Goal: Find specific page/section: Find specific page/section

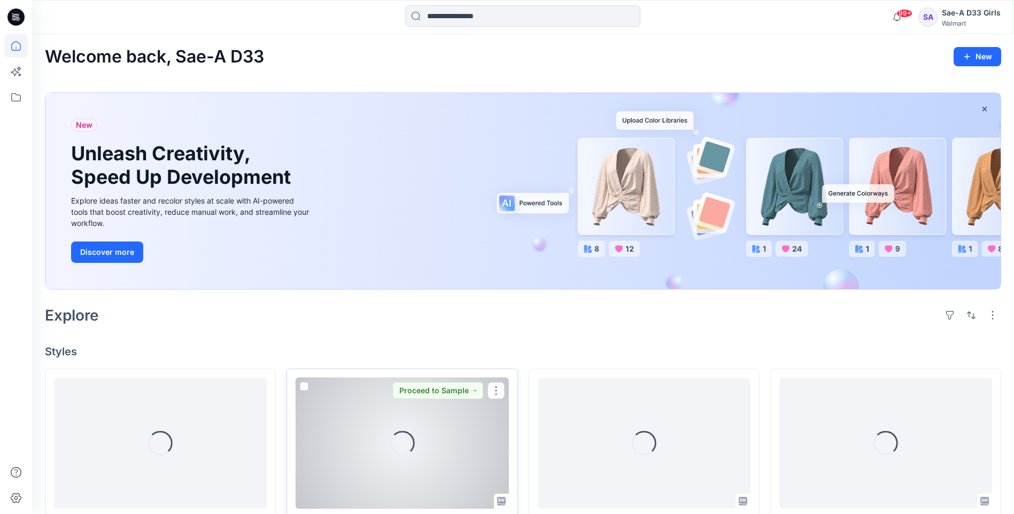
scroll to position [160, 0]
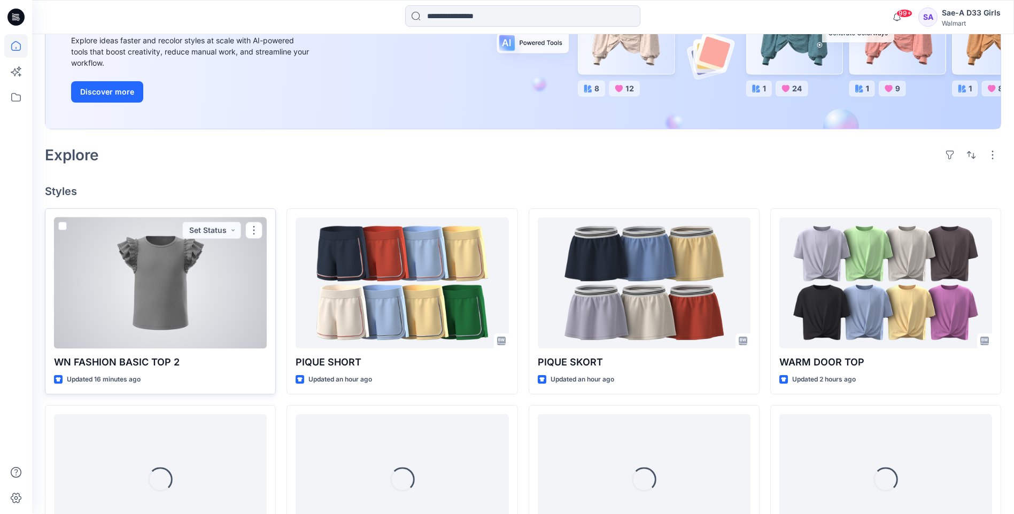
click at [177, 294] on div at bounding box center [160, 283] width 213 height 131
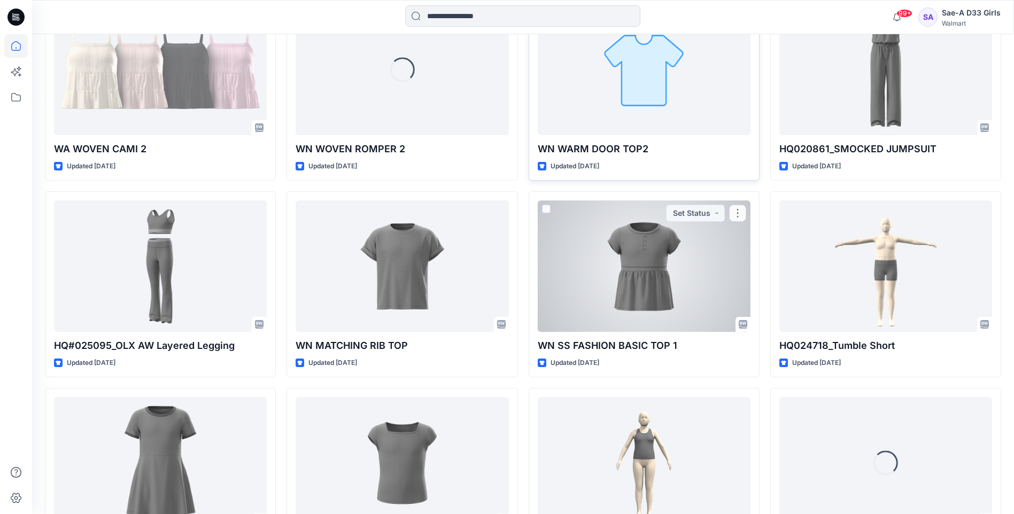
scroll to position [2736, 0]
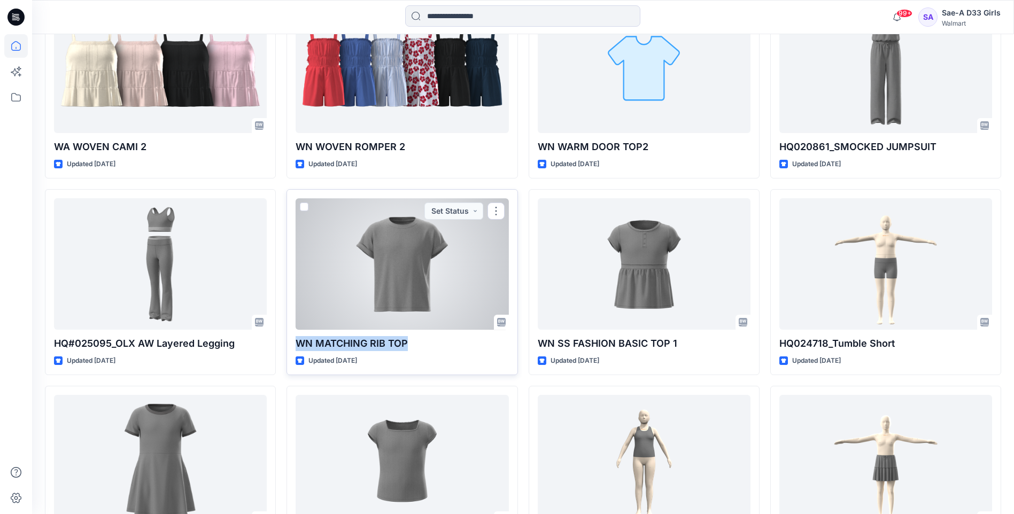
drag, startPoint x: 294, startPoint y: 346, endPoint x: 412, endPoint y: 349, distance: 117.6
click at [412, 349] on div "WN MATCHING RIB TOP Updated [DATE] Set Status" at bounding box center [401, 282] width 231 height 186
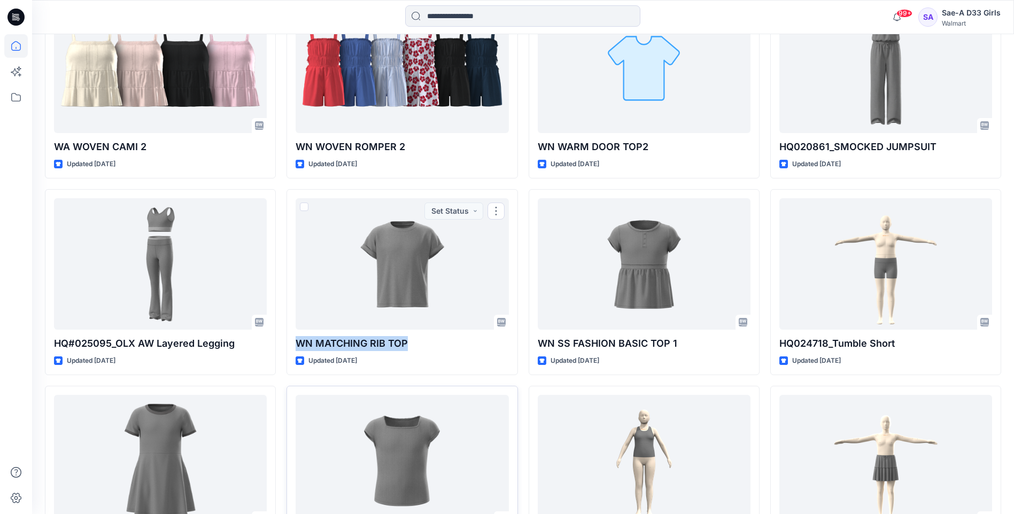
copy p "WN MATCHING RIB TOP"
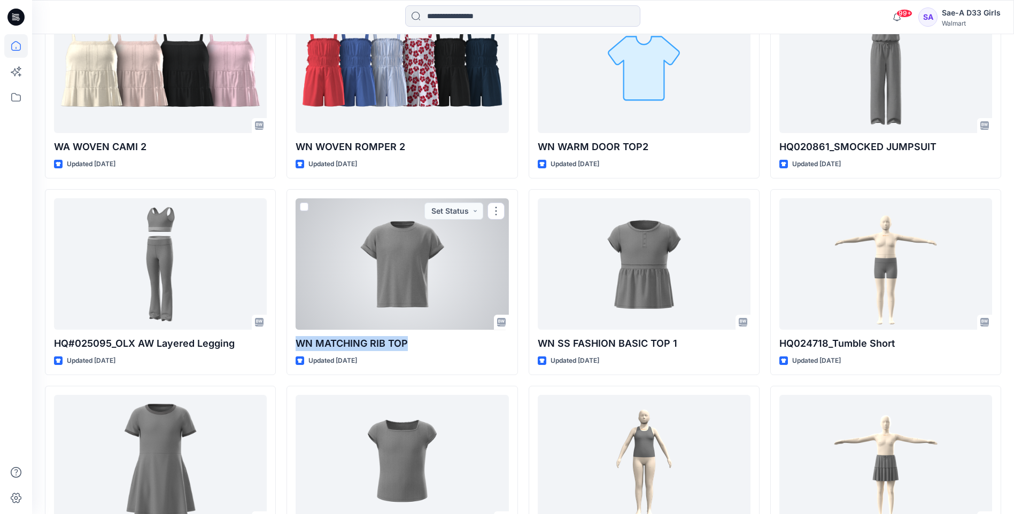
click at [407, 250] on div at bounding box center [402, 263] width 213 height 131
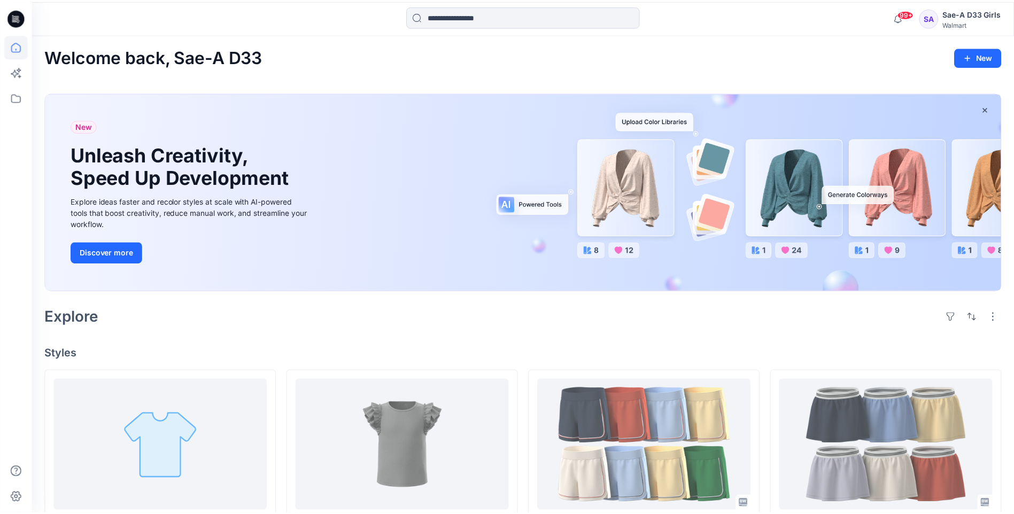
scroll to position [2736, 0]
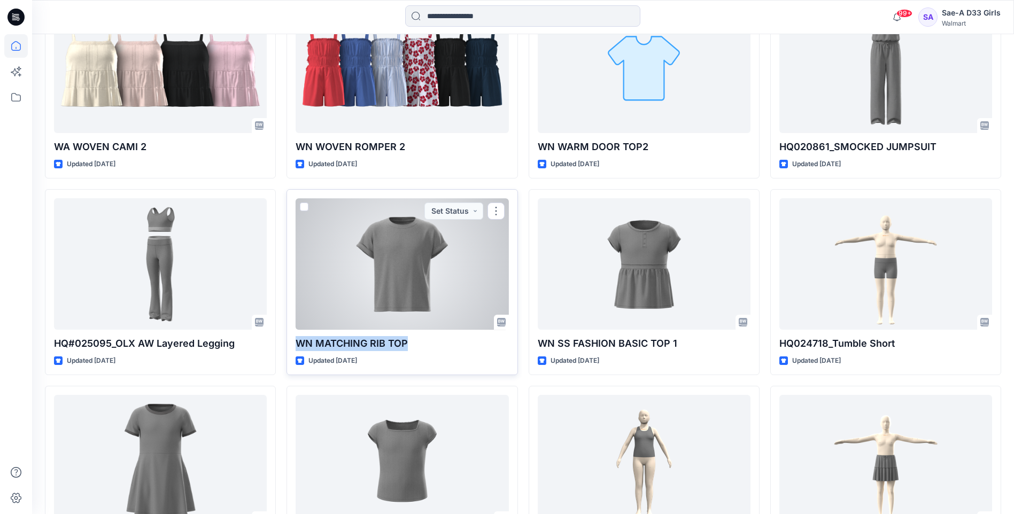
drag, startPoint x: 297, startPoint y: 344, endPoint x: 408, endPoint y: 344, distance: 111.2
click at [408, 344] on div "WN MATCHING RIB TOP Updated [DATE] Set Status" at bounding box center [401, 282] width 231 height 186
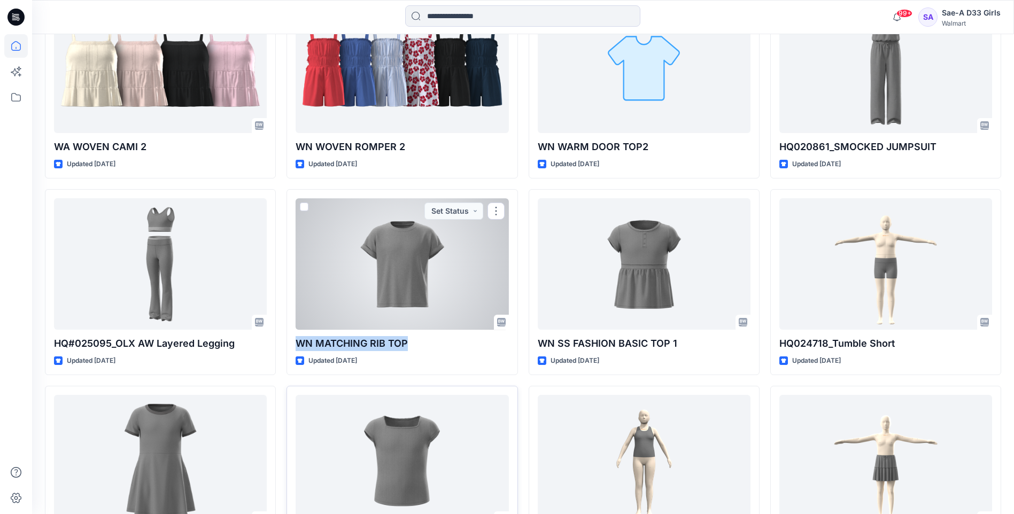
copy p "WN MATCHING RIB TOP"
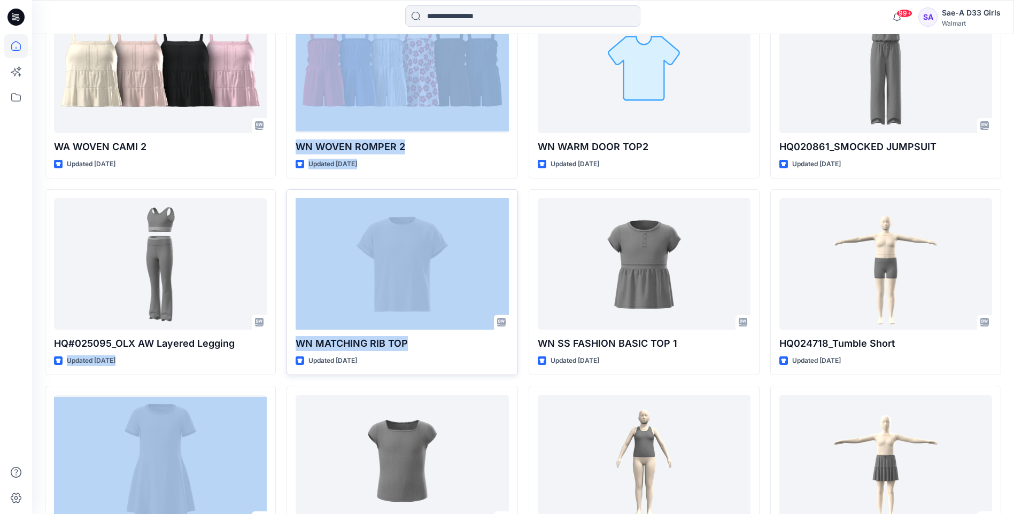
drag, startPoint x: 420, startPoint y: 343, endPoint x: 290, endPoint y: 342, distance: 129.9
click at [289, 342] on div "WN MATCHING RIB TOP Updated [DATE]" at bounding box center [401, 282] width 231 height 186
click at [437, 348] on p "WN MATCHING RIB TOP" at bounding box center [402, 343] width 213 height 15
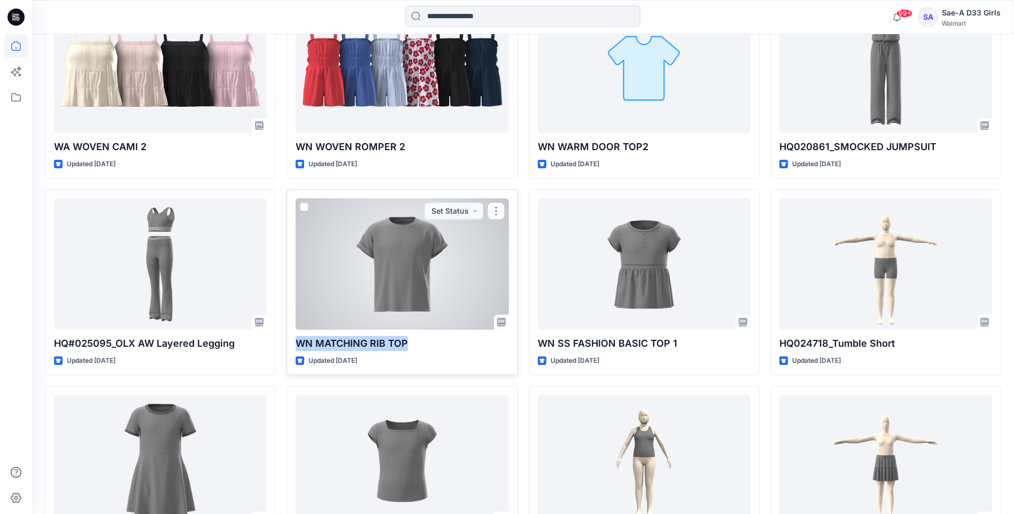
drag, startPoint x: 436, startPoint y: 347, endPoint x: 297, endPoint y: 346, distance: 139.0
click at [297, 346] on p "WN MATCHING RIB TOP" at bounding box center [402, 343] width 213 height 15
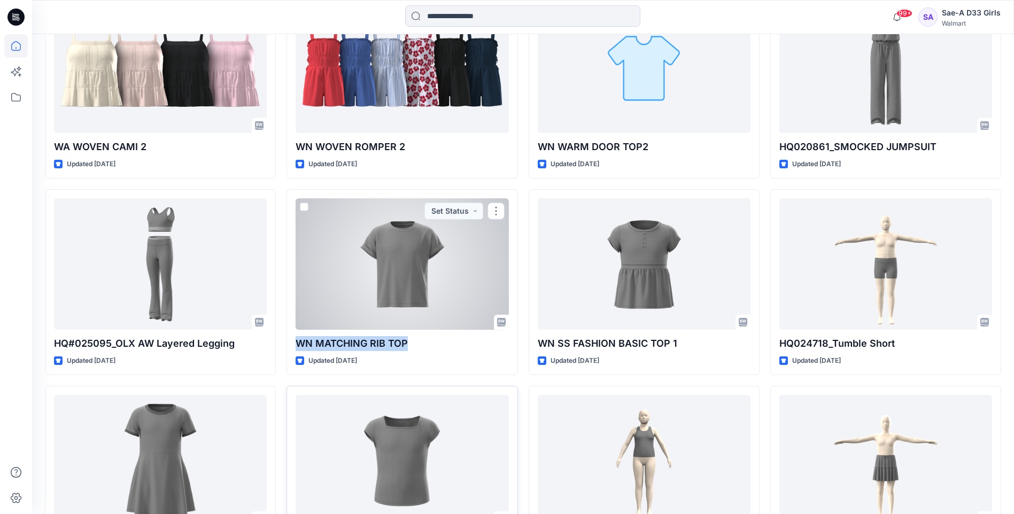
copy p "WN MATCHING RIB TOP"
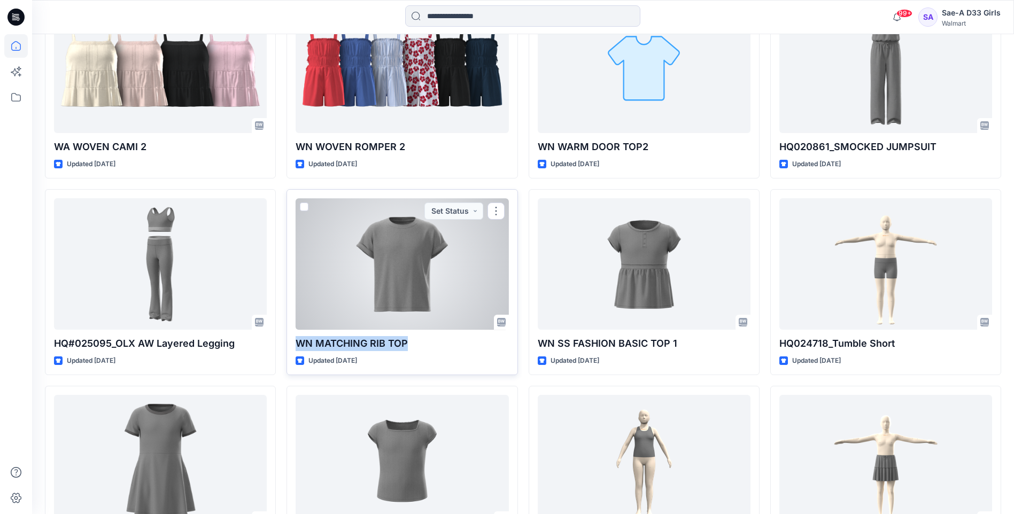
click at [419, 344] on p "WN MATCHING RIB TOP" at bounding box center [402, 343] width 213 height 15
click at [427, 345] on p "WN MATCHING RIB TOP" at bounding box center [402, 343] width 213 height 15
drag, startPoint x: 390, startPoint y: 343, endPoint x: 306, endPoint y: 354, distance: 84.7
click at [299, 347] on p "WN MATCHING RIB TOP" at bounding box center [402, 343] width 213 height 15
copy p "WN MATCHING RIB TOP"
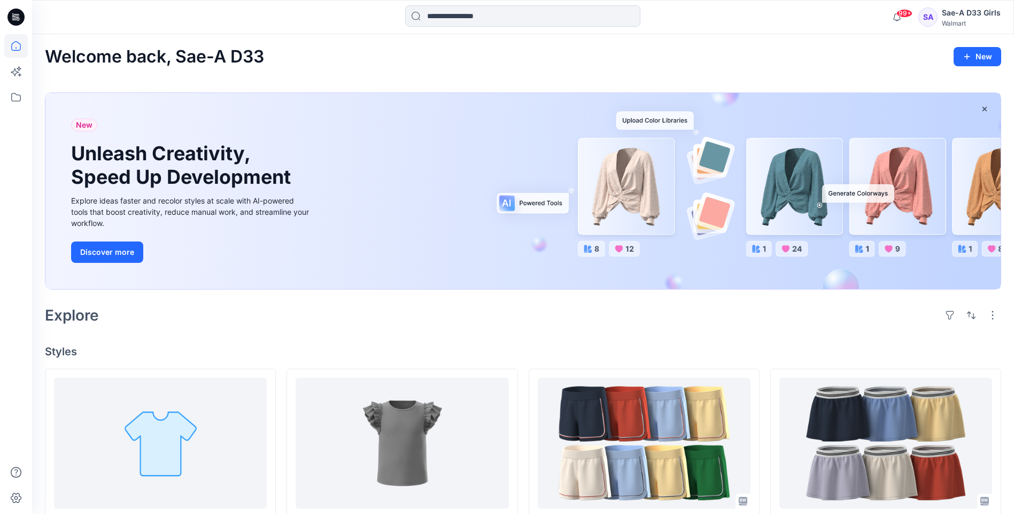
scroll to position [214, 0]
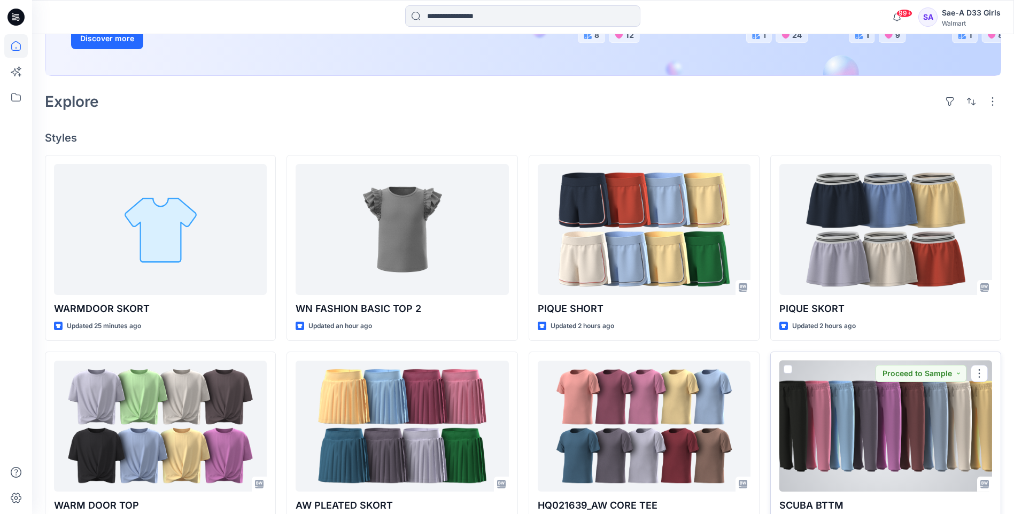
click at [841, 352] on div "SCUBA BTTM Updated 3 hours ago Proceed to Sample" at bounding box center [885, 445] width 231 height 186
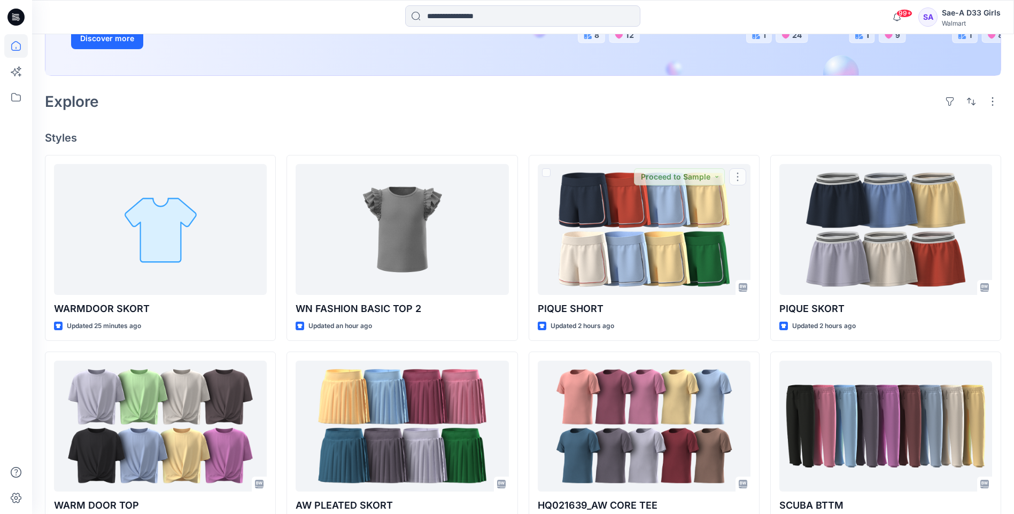
scroll to position [160, 0]
